Goal: Navigation & Orientation: Find specific page/section

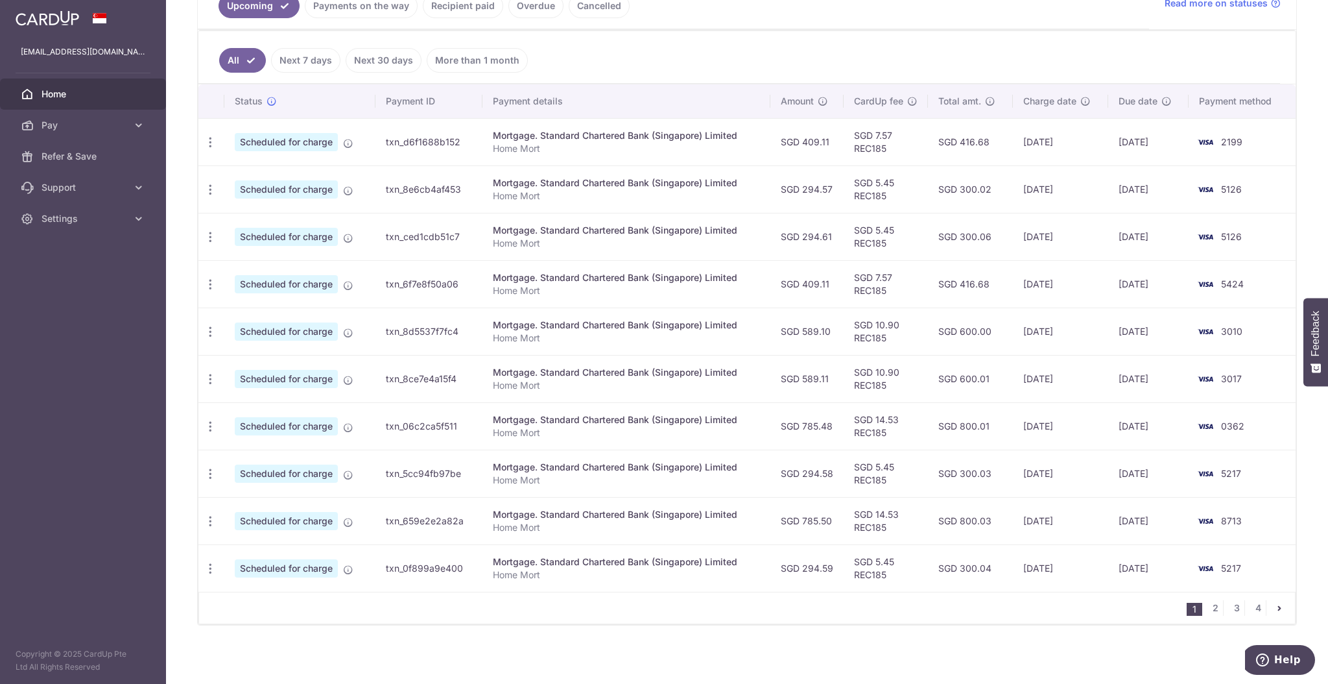
scroll to position [319, 0]
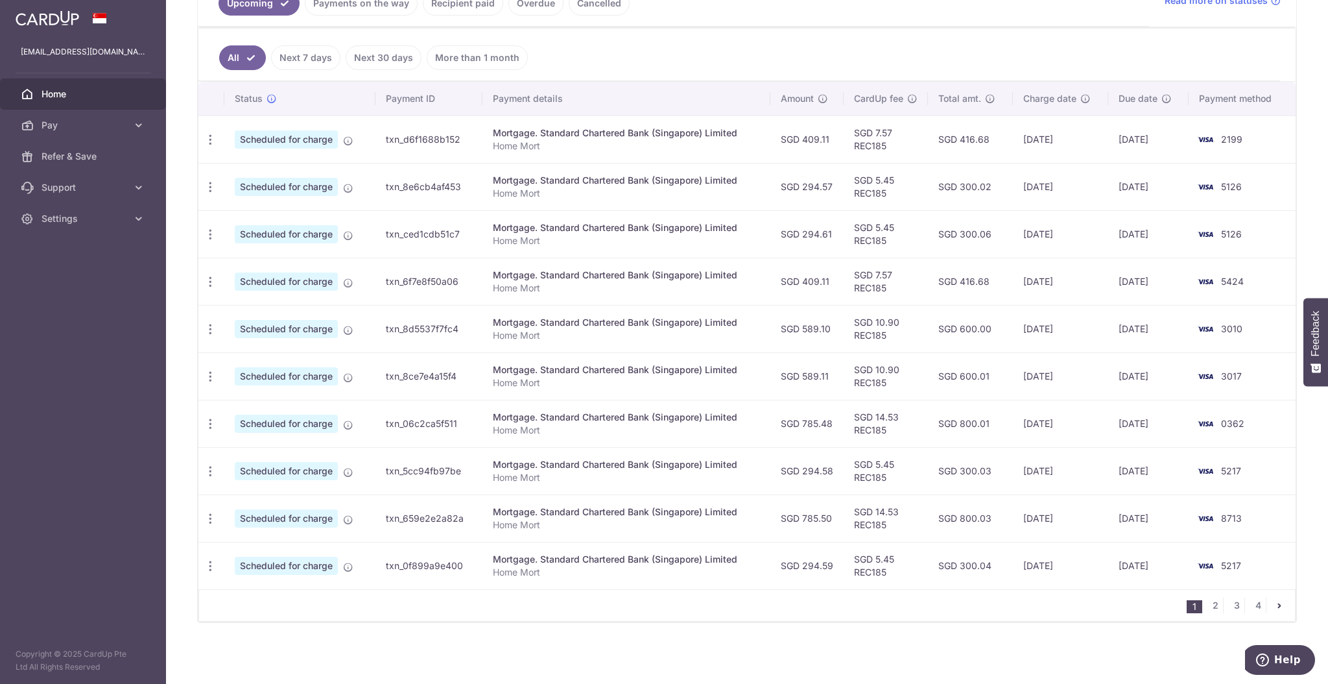
click at [78, 100] on span "Home" at bounding box center [85, 94] width 86 height 13
